Goal: Information Seeking & Learning: Understand process/instructions

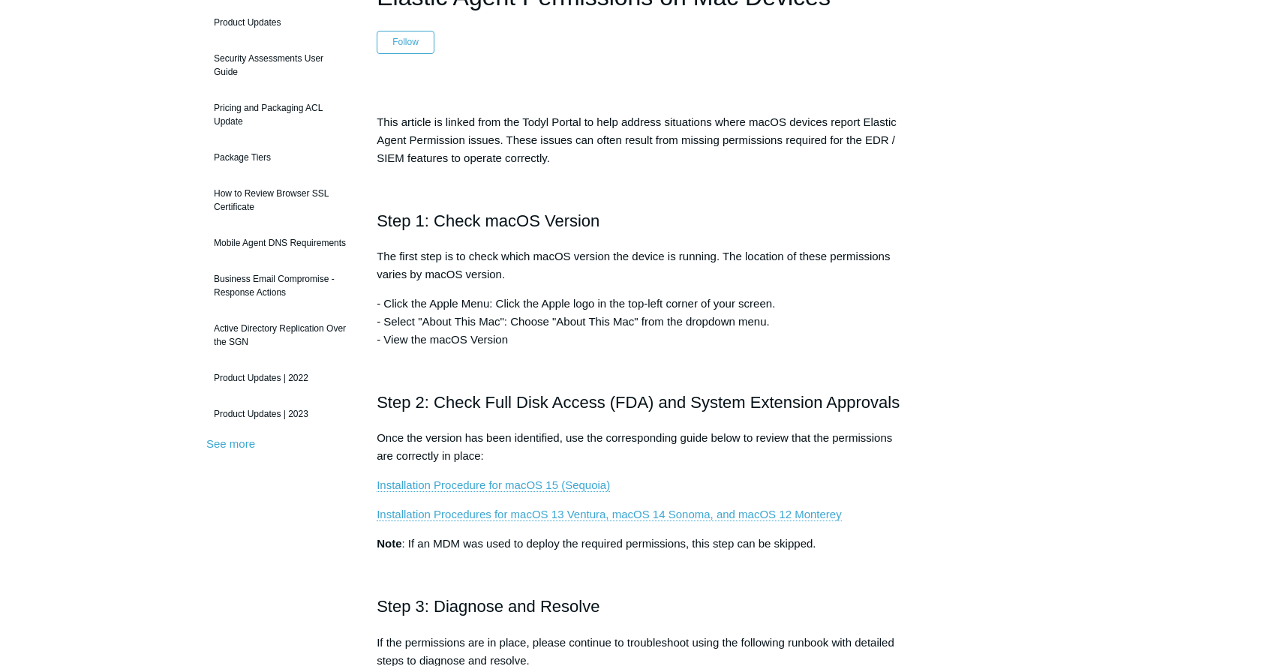
scroll to position [159, 0]
click at [512, 483] on link "Installation Procedure for macOS 15 (Sequoia)" at bounding box center [493, 484] width 233 height 14
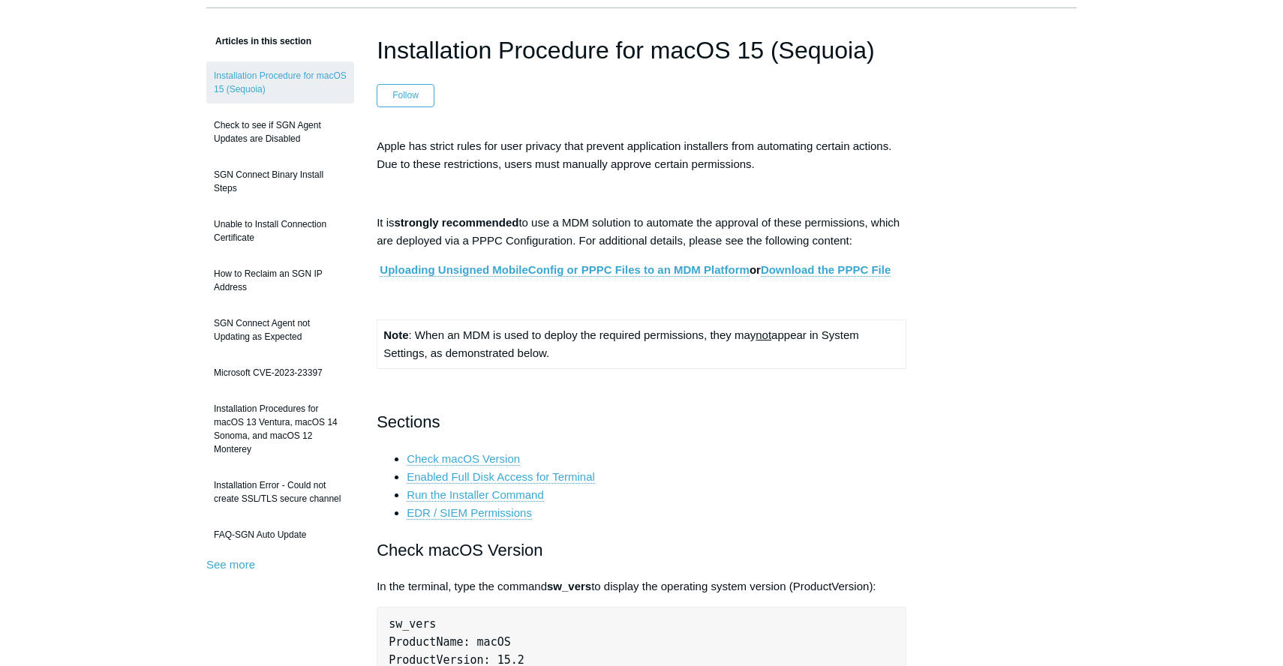
scroll to position [107, 0]
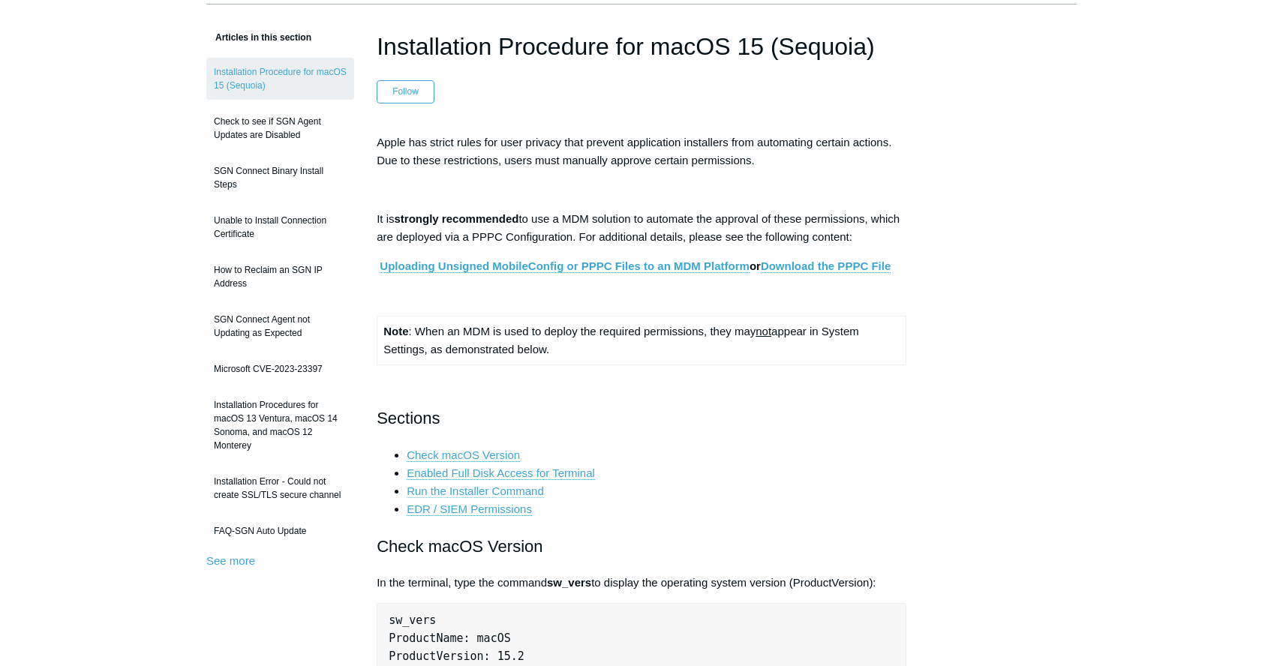
click at [493, 495] on link "Run the Installer Command" at bounding box center [475, 492] width 137 height 14
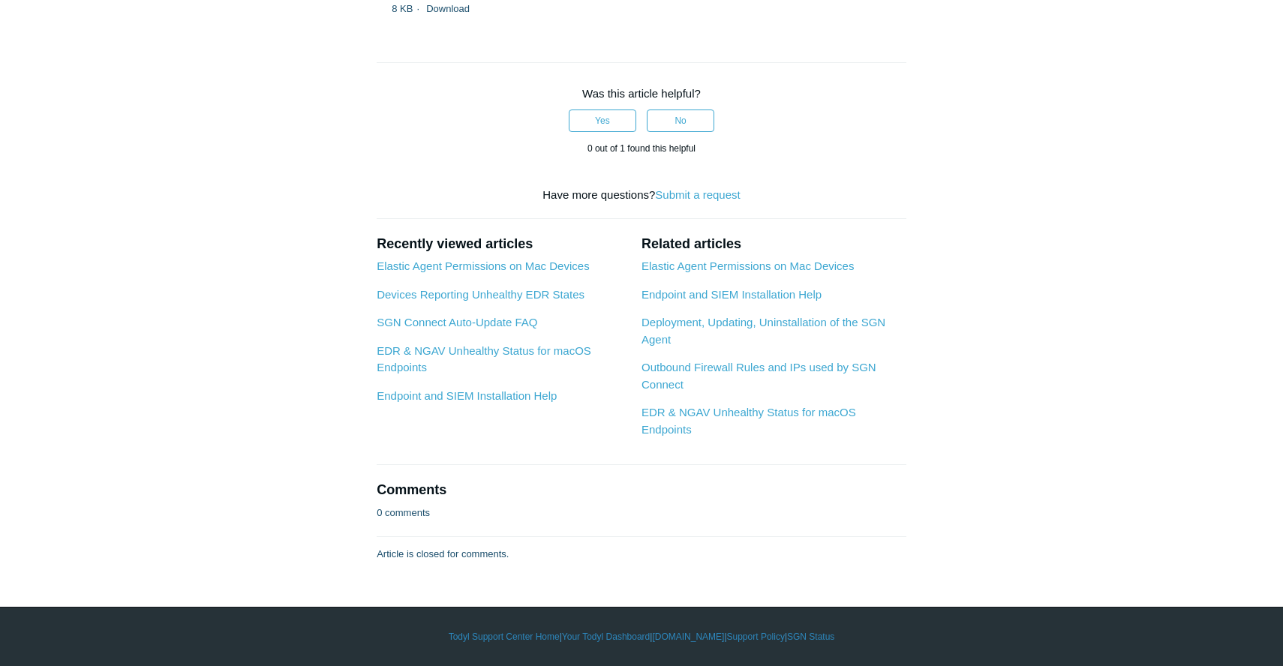
scroll to position [4852, 0]
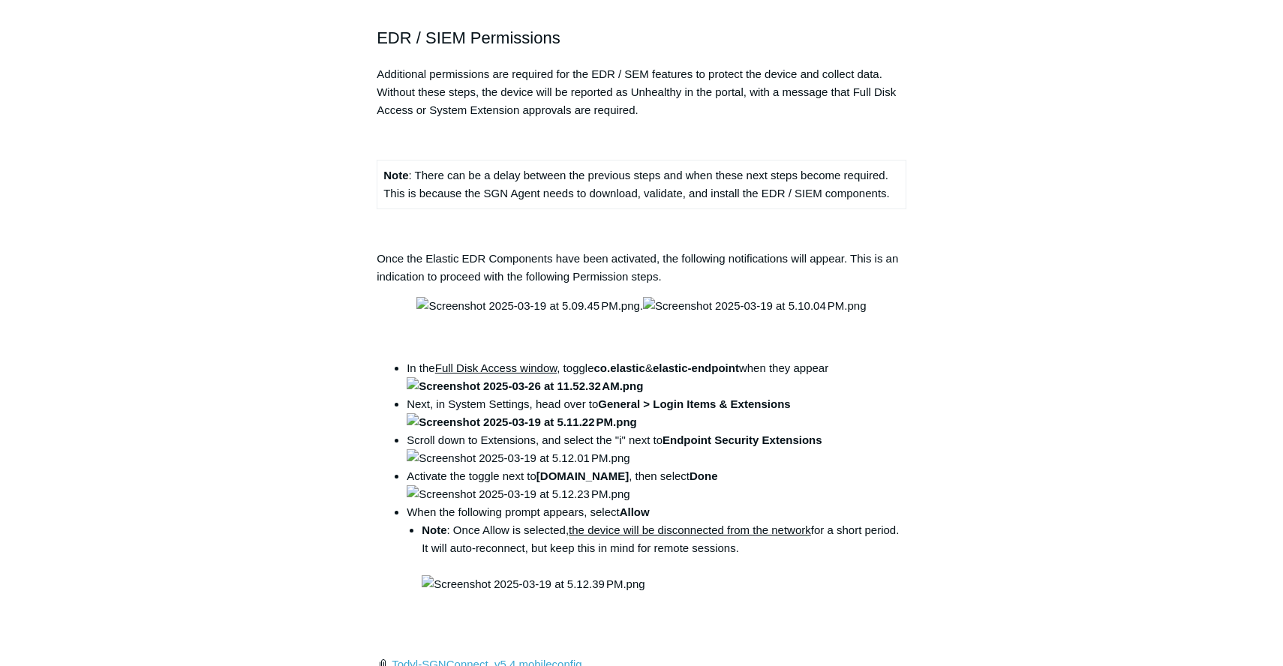
scroll to position [1648, 0]
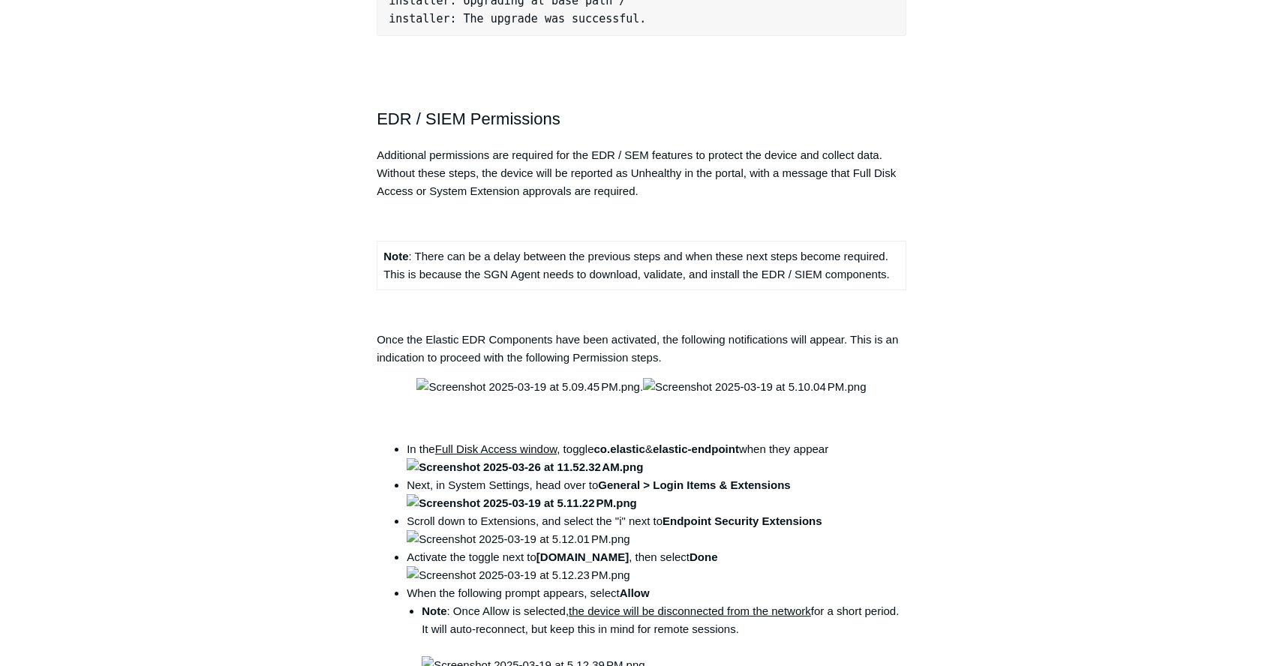
drag, startPoint x: 471, startPoint y: 552, endPoint x: 579, endPoint y: 556, distance: 108.9
copy li "[PERSON_NAME] install command"
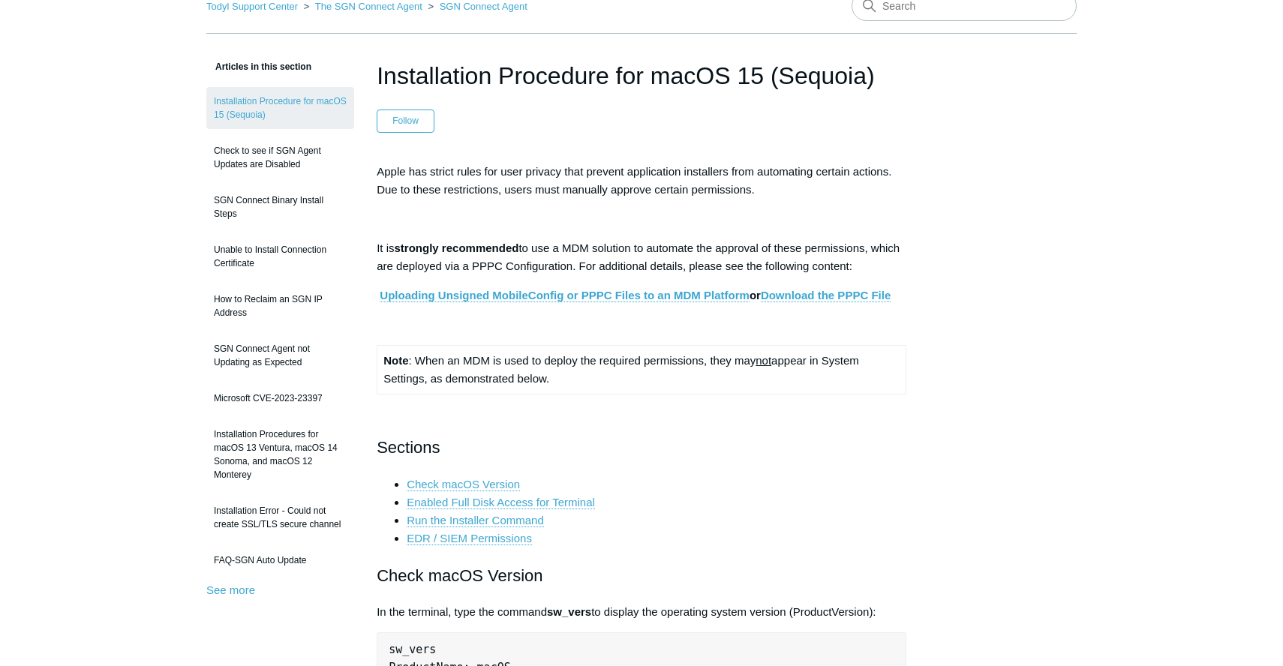
scroll to position [0, 0]
